Goal: Information Seeking & Learning: Compare options

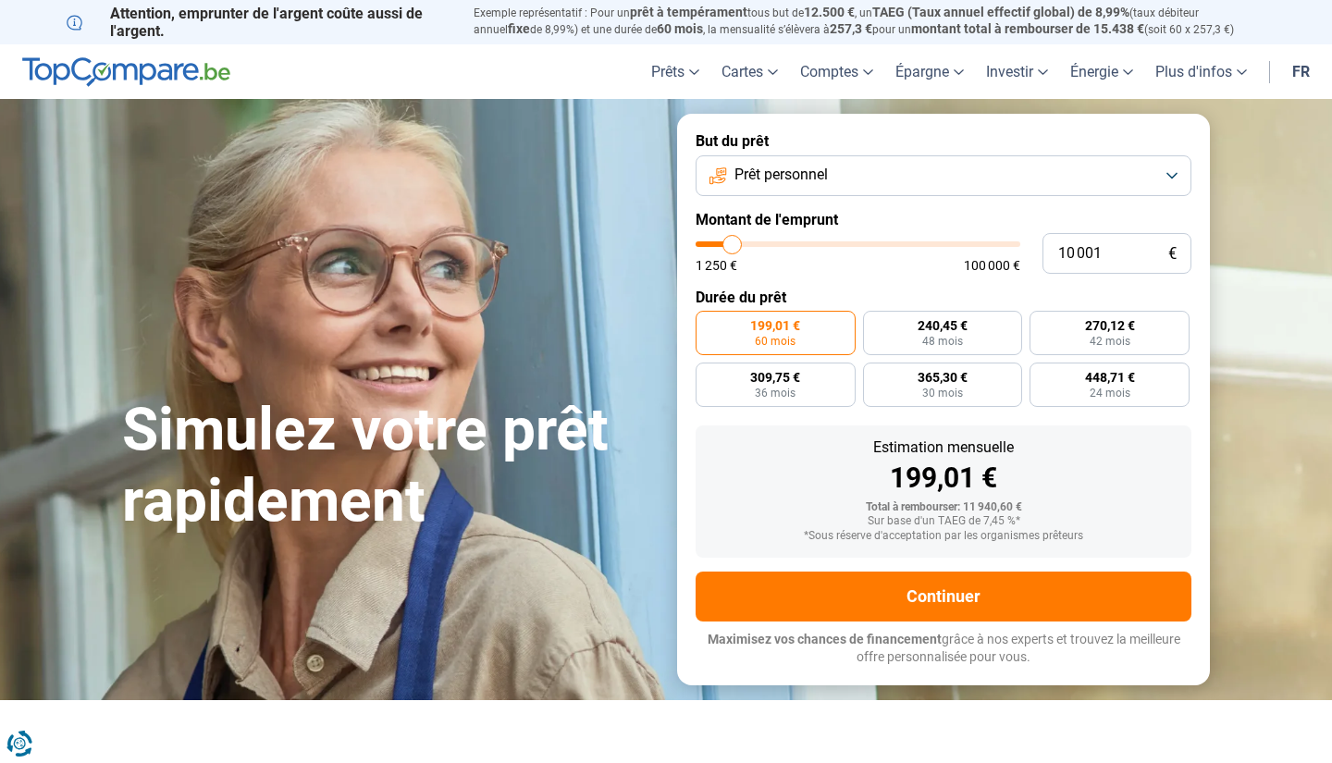
click at [1100, 258] on input "10 001" at bounding box center [1116, 253] width 149 height 41
type input "5"
type input "1250"
type input "50"
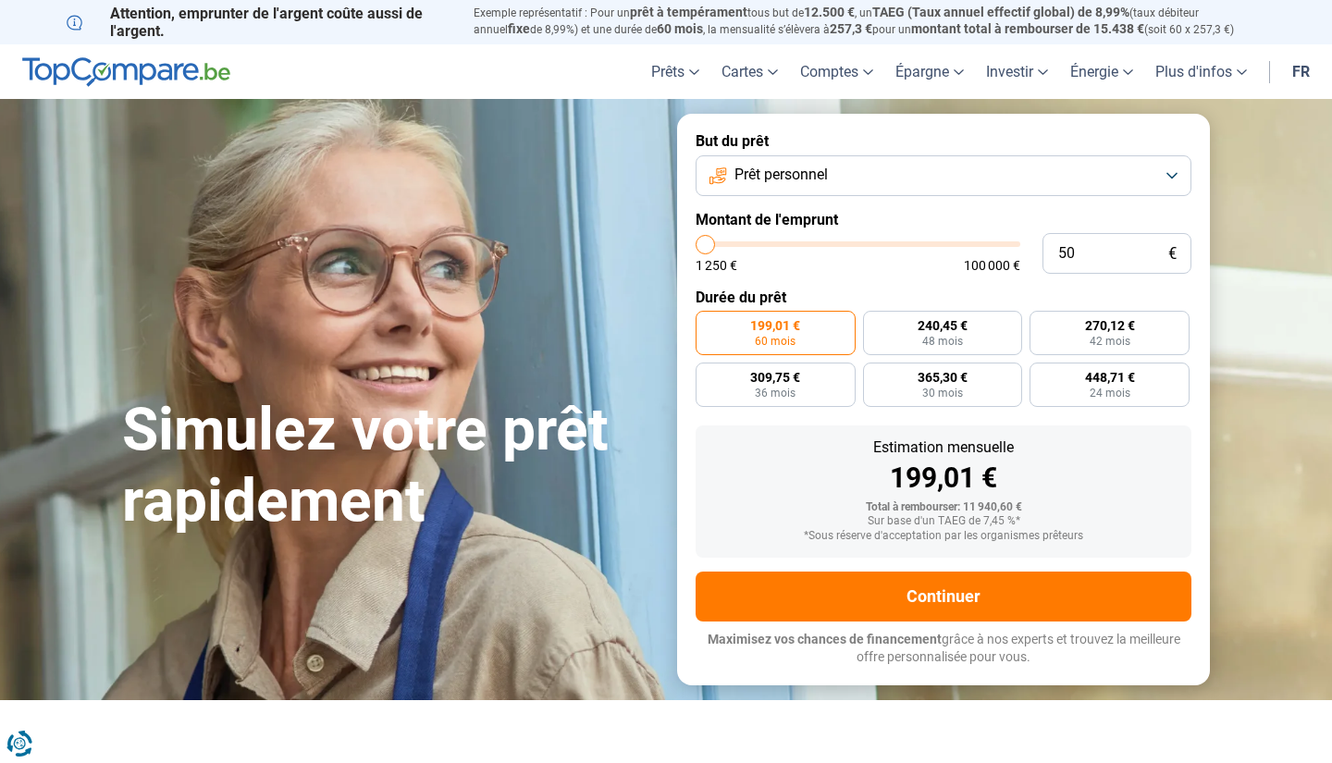
type input "1250"
type input "500"
type input "1250"
type input "5 000"
type input "5000"
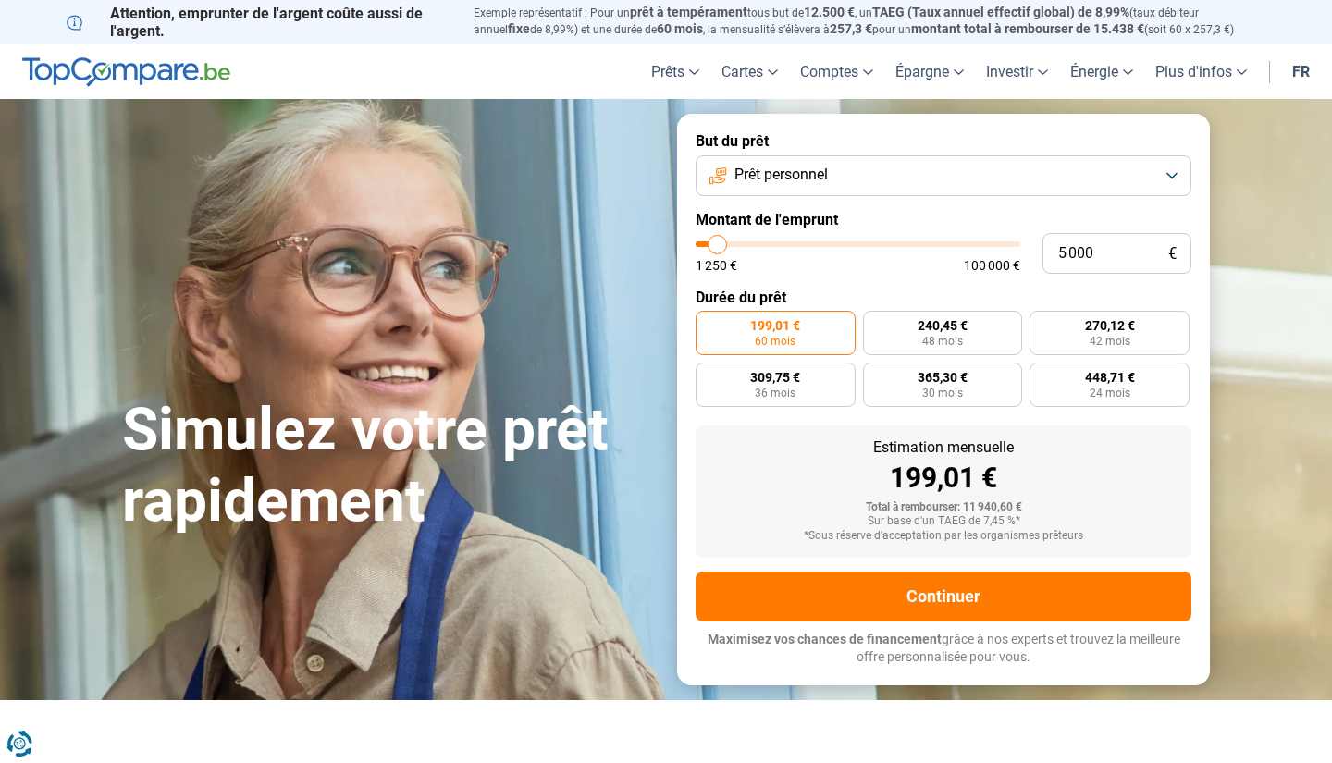
radio input "true"
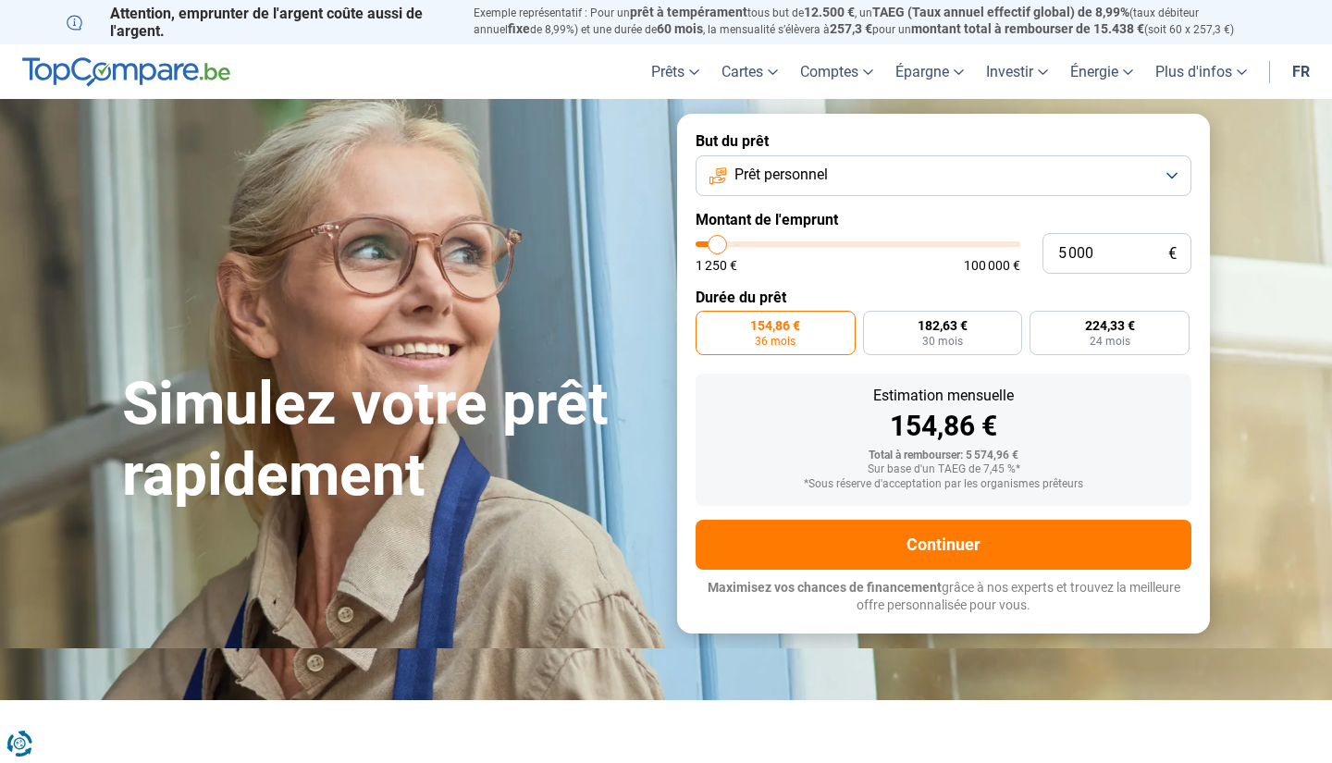
click at [1210, 369] on div "But du prêt Prêt personnel Montant de l'emprunt 5 000 € 1 250 € 100 000 € Durée…" at bounding box center [943, 373] width 555 height 519
click at [1130, 338] on label "224,33 € 24 mois" at bounding box center [1109, 333] width 160 height 44
click at [1041, 323] on input "224,33 € 24 mois" at bounding box center [1035, 317] width 12 height 12
radio input "true"
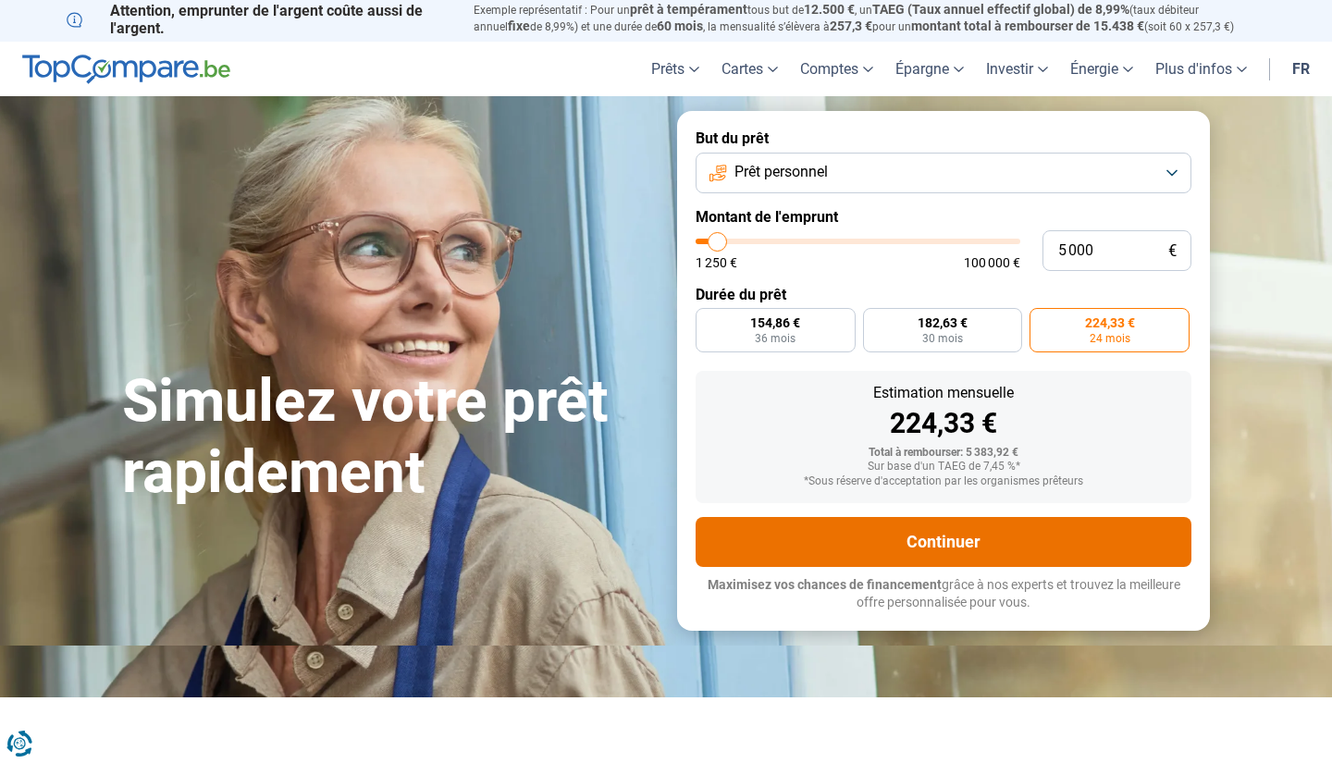
click at [953, 549] on button "Continuer" at bounding box center [943, 542] width 496 height 50
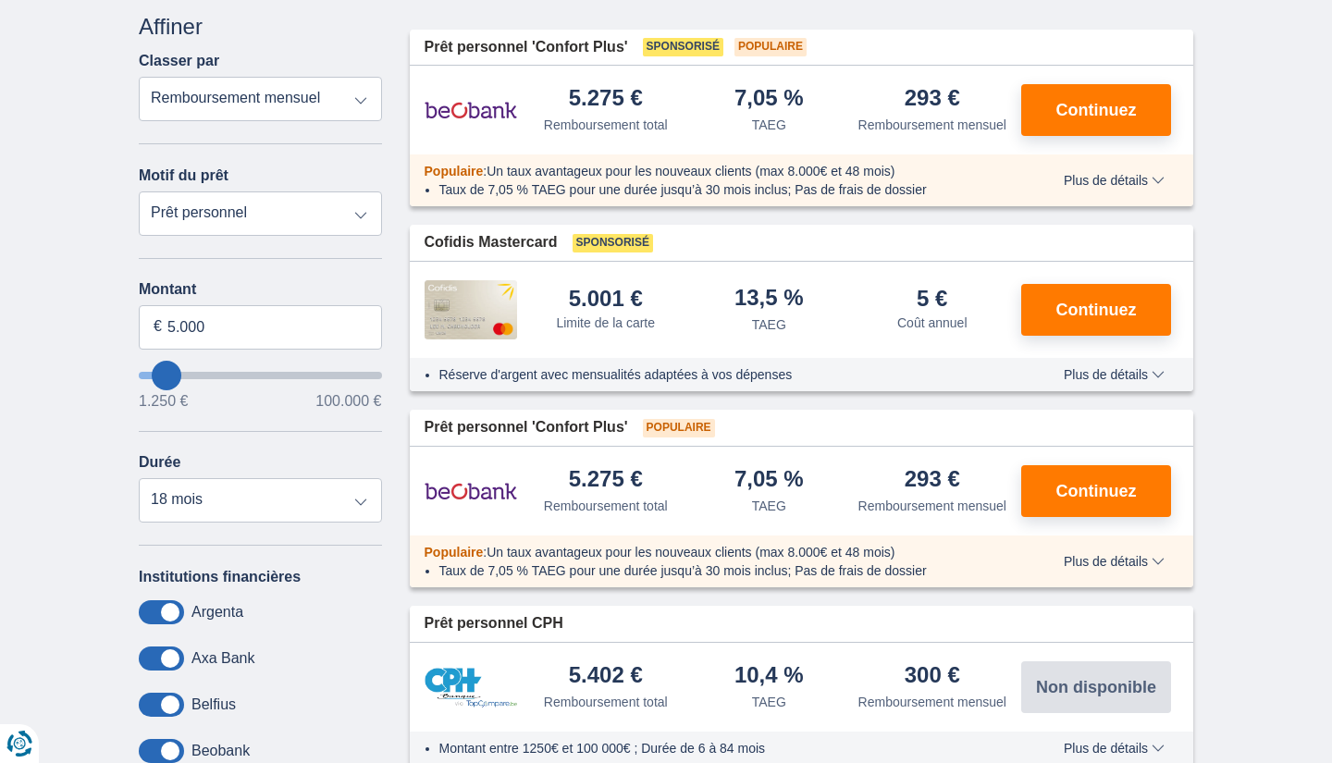
click at [314, 451] on div "Montant 5.000 € 1.250 € 100.000 € Durée 12 mois 18 mois 24 mois 30 mois 36 mois" at bounding box center [260, 401] width 243 height 241
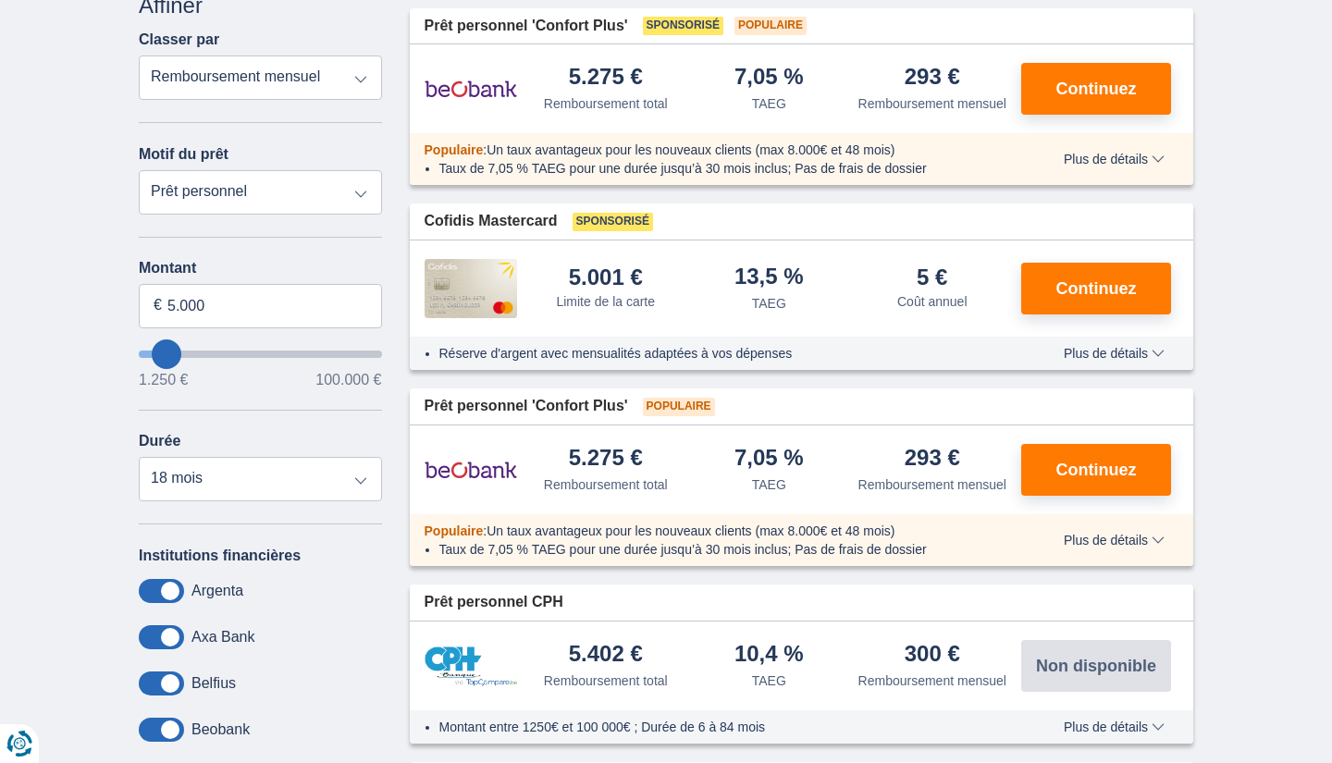
scroll to position [248, 0]
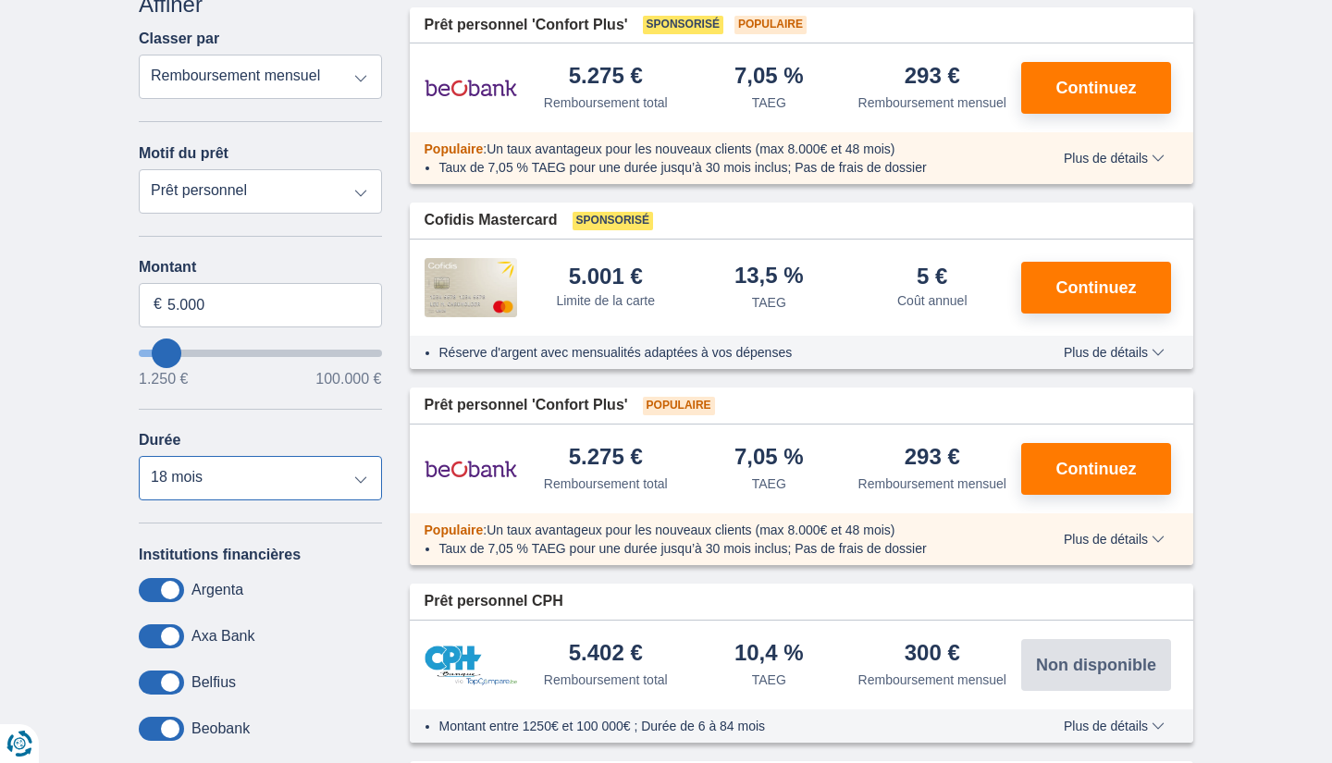
select select "12"
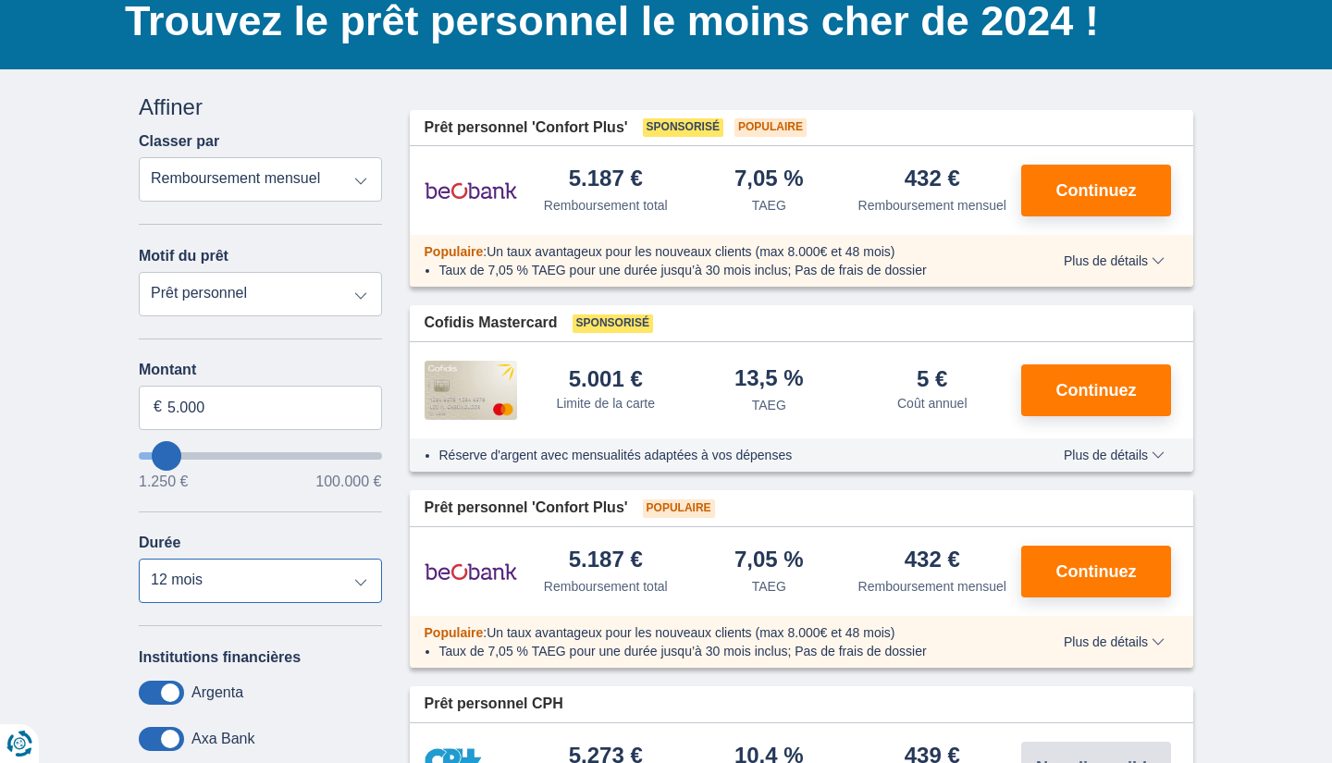
scroll to position [182, 0]
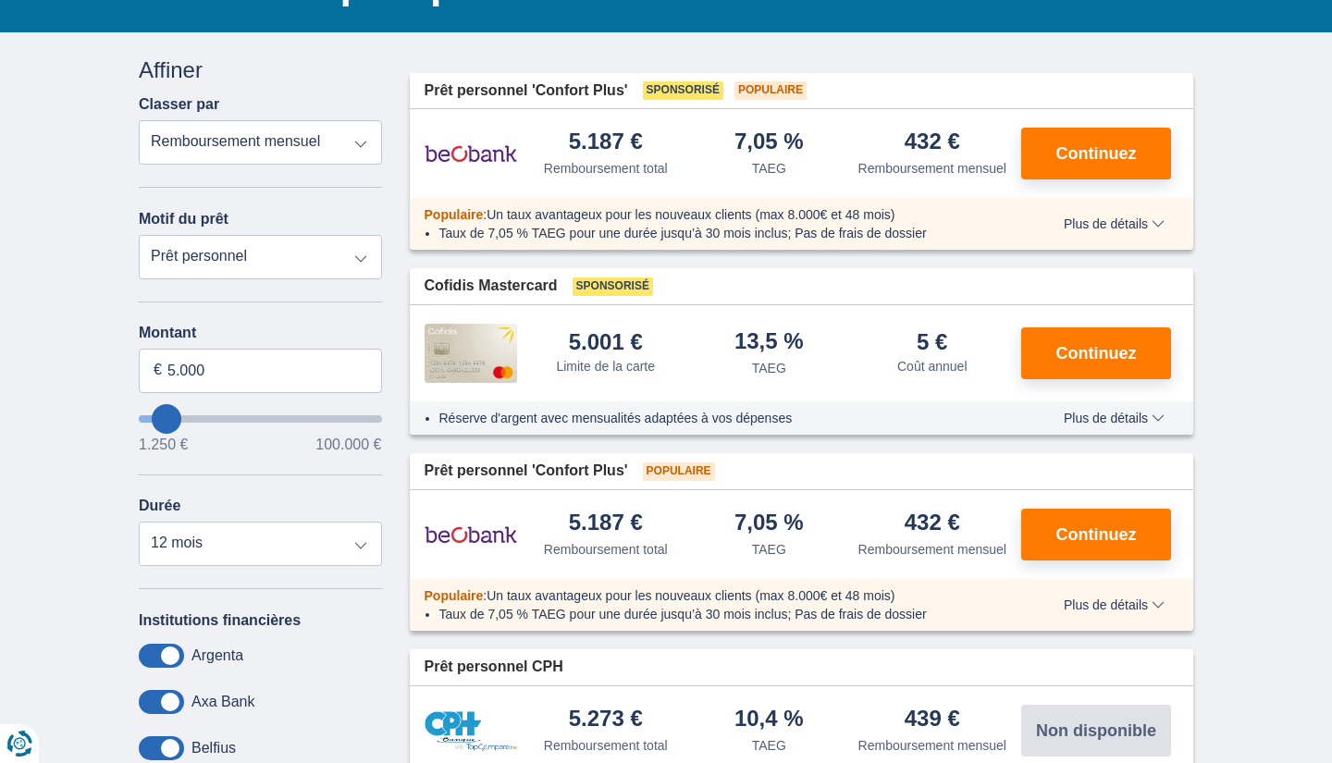
type input "5.250"
type input "5250"
select select "36"
type input "4.250"
type input "4250"
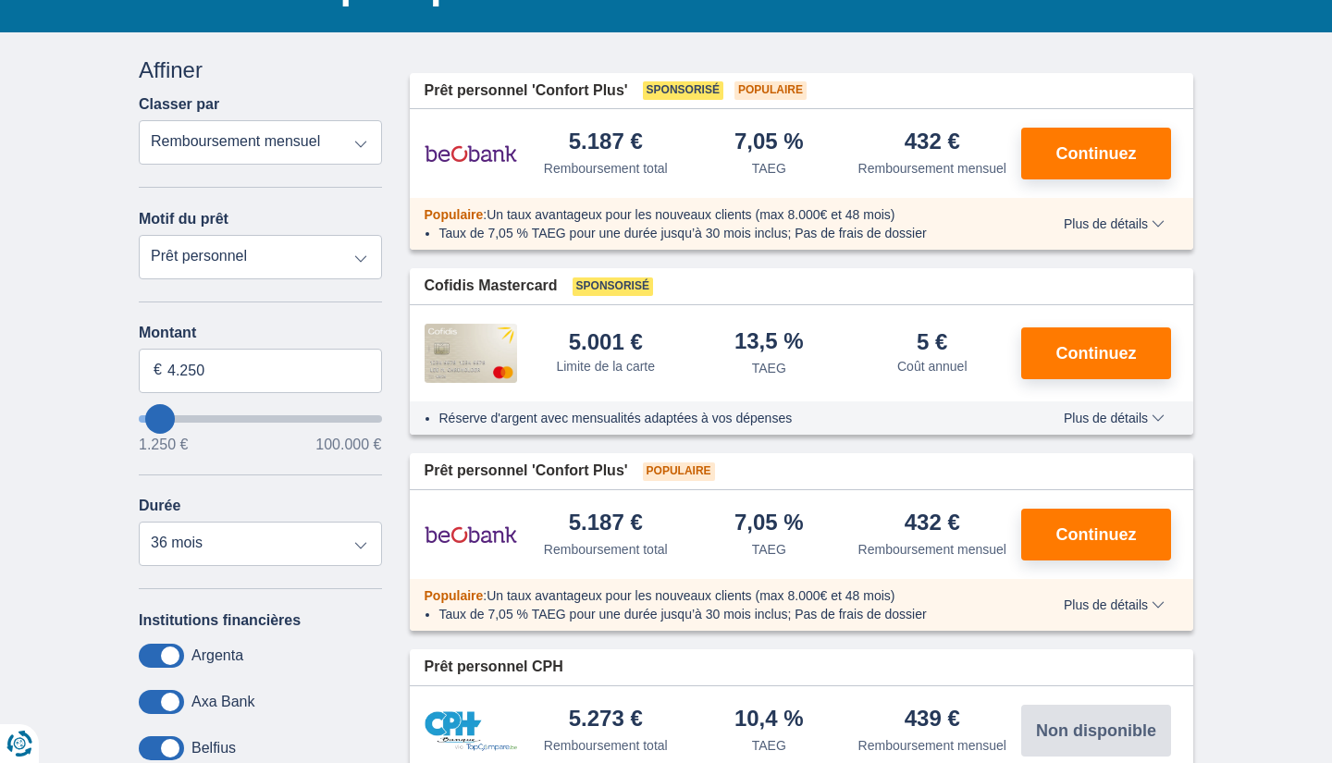
type input "3.250"
type input "3250"
select select "30"
type input "3250"
click at [157, 423] on input "wantToBorrow" at bounding box center [260, 418] width 243 height 7
